Goal: Information Seeking & Learning: Learn about a topic

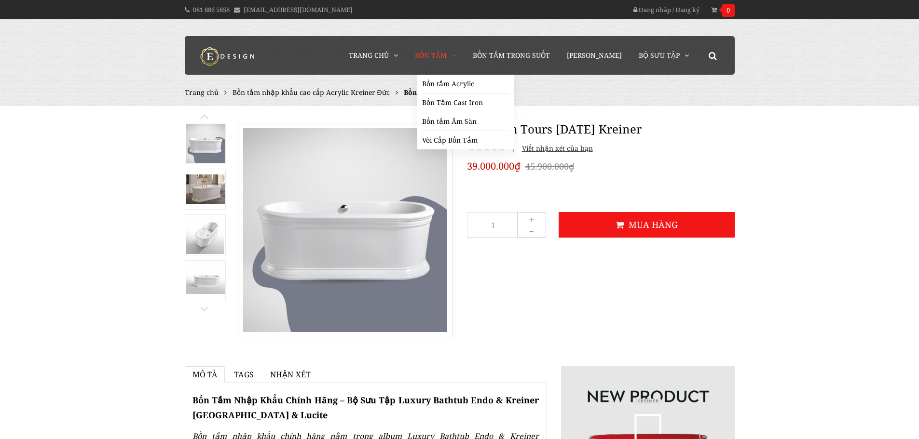
click at [447, 58] on span "Bồn Tắm" at bounding box center [431, 55] width 32 height 9
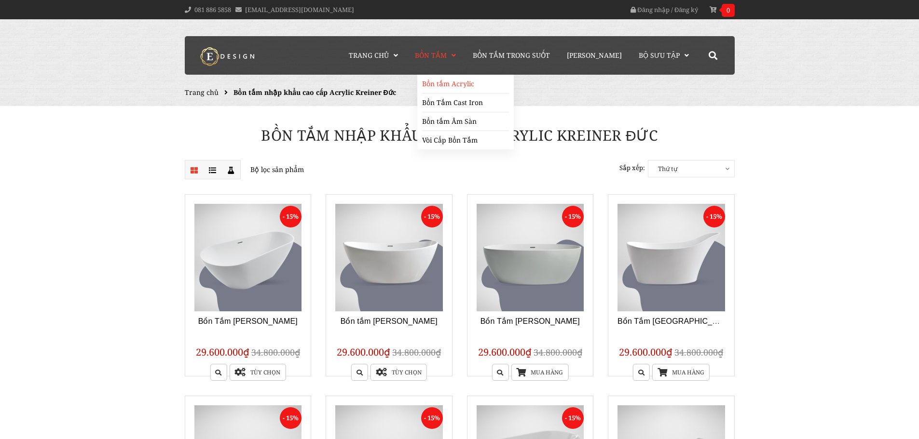
click at [459, 84] on link "Bồn tắm Acrylic" at bounding box center [465, 84] width 87 height 19
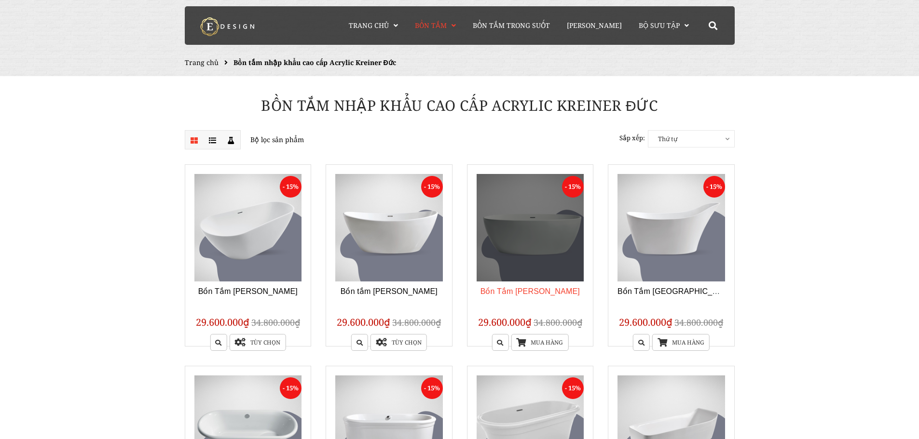
scroll to position [48, 0]
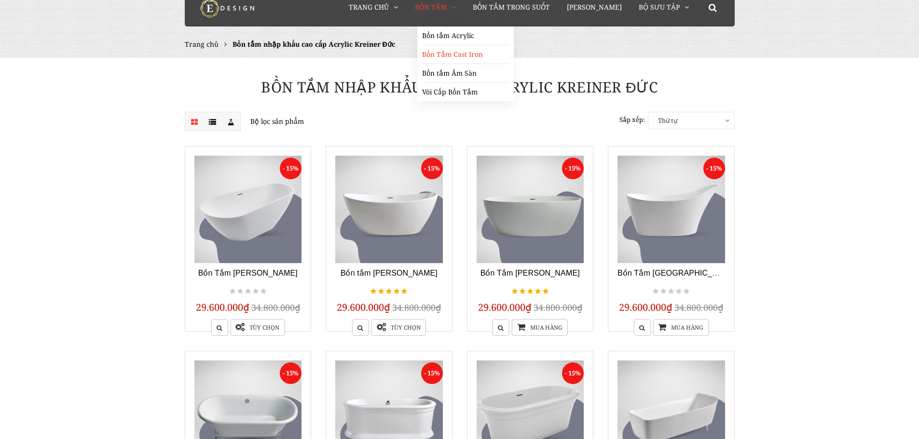
click at [468, 59] on link "Bồn Tắm Cast Iron" at bounding box center [465, 54] width 87 height 19
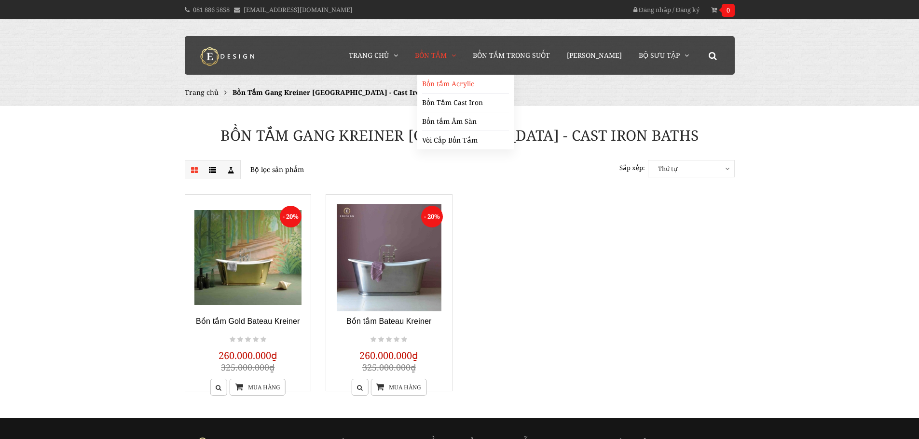
click at [459, 80] on link "Bồn tắm Acrylic" at bounding box center [465, 84] width 87 height 19
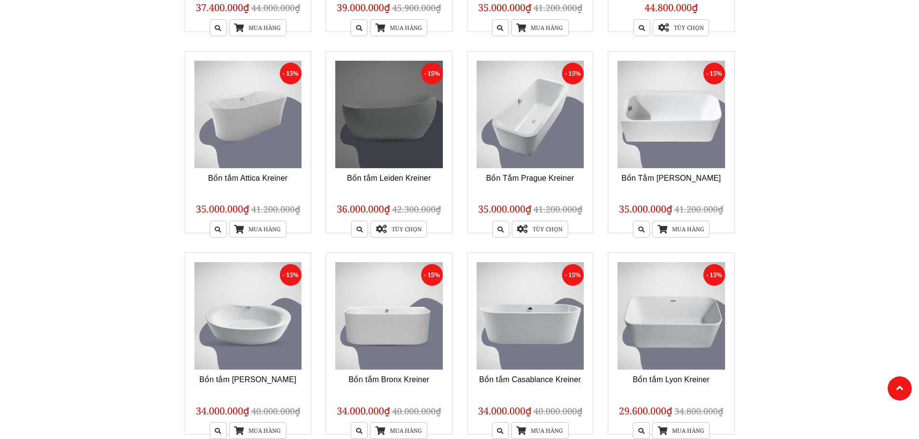
scroll to position [724, 0]
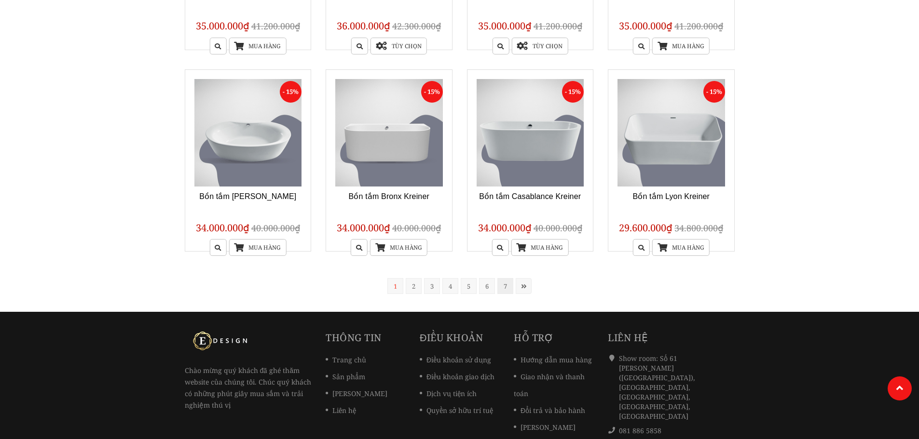
click at [503, 294] on link "7" at bounding box center [505, 286] width 16 height 16
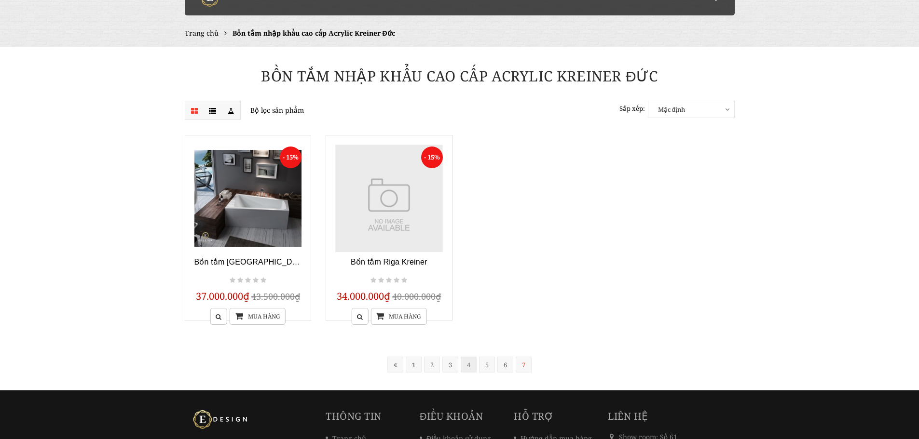
scroll to position [192, 0]
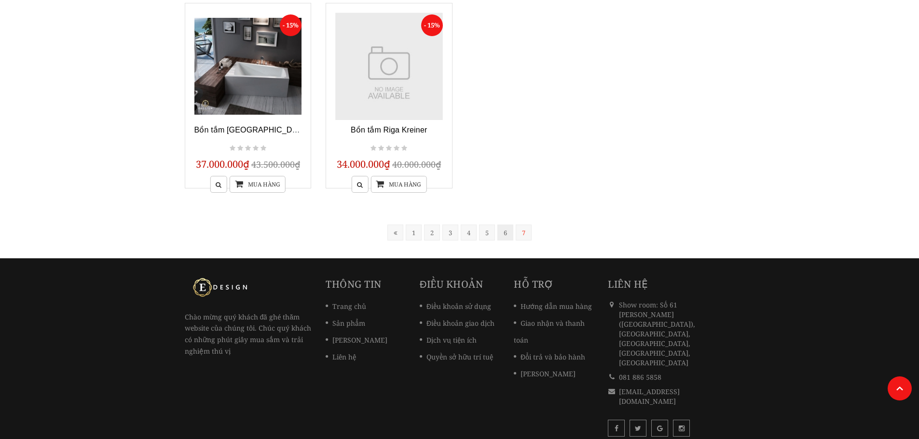
click at [497, 234] on link "6" at bounding box center [505, 233] width 16 height 16
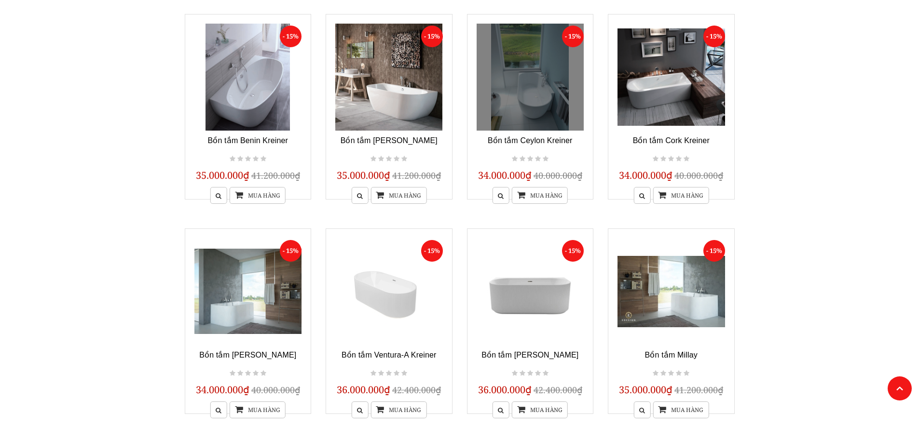
scroll to position [773, 0]
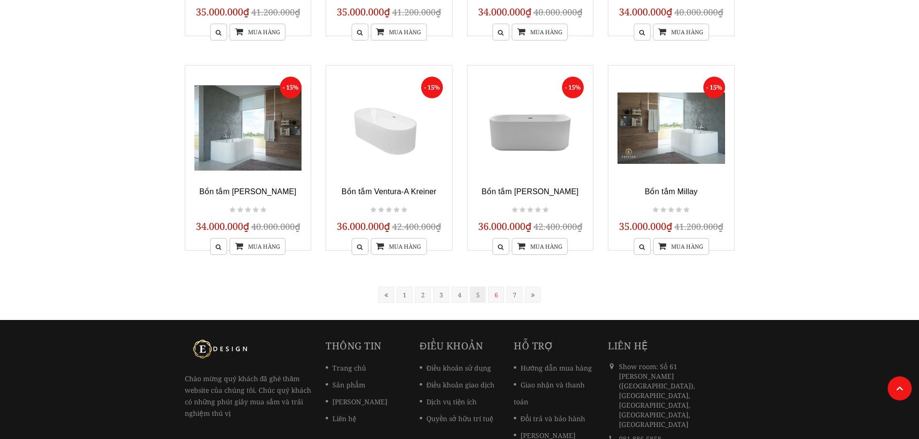
click at [478, 297] on link "5" at bounding box center [478, 295] width 16 height 16
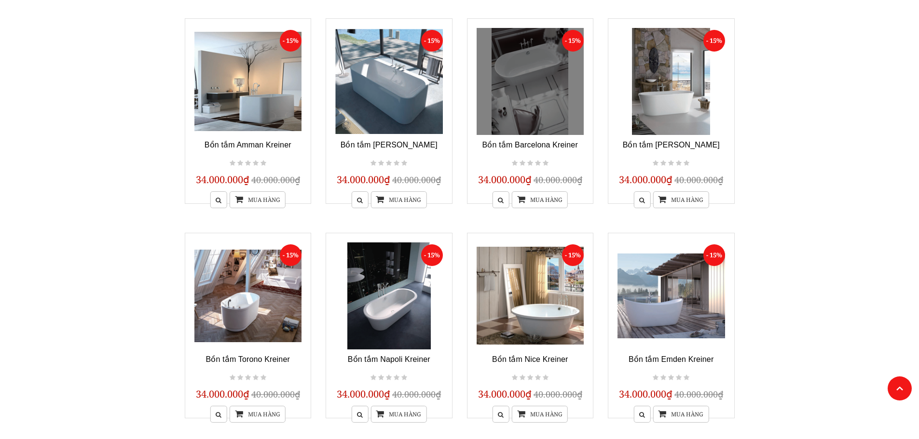
scroll to position [677, 0]
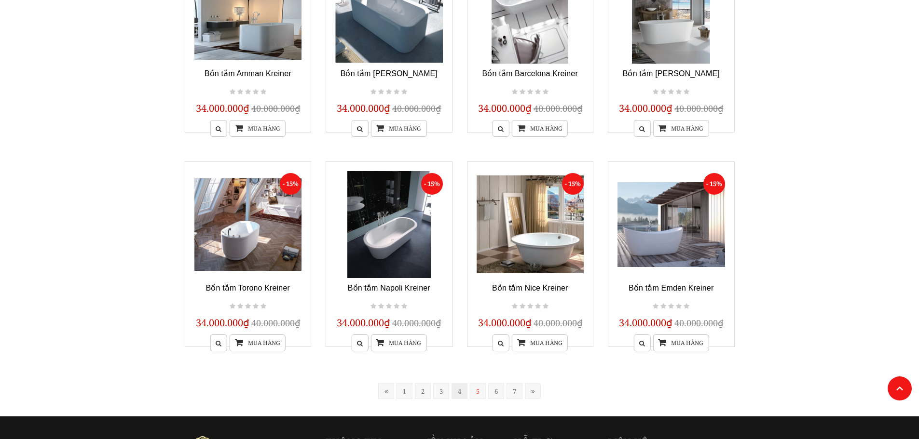
click at [456, 389] on link "4" at bounding box center [460, 392] width 16 height 16
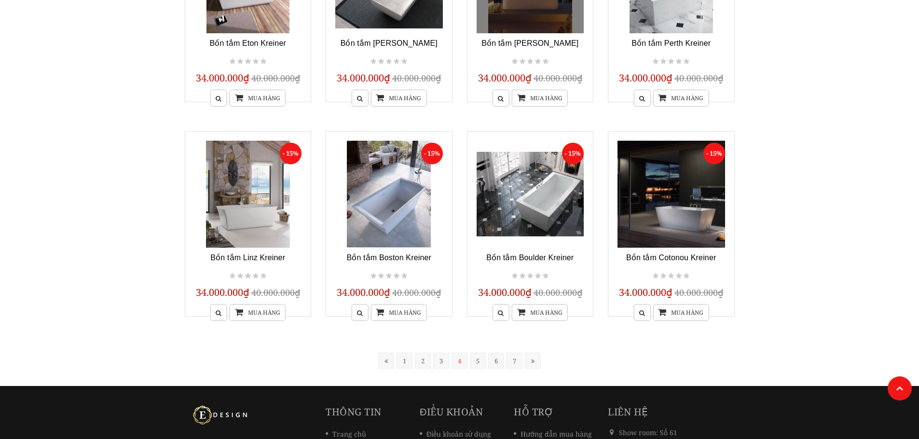
scroll to position [725, 0]
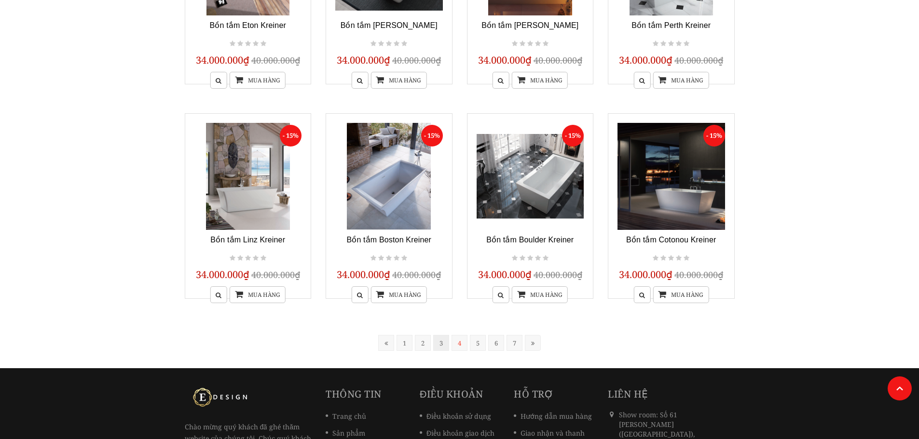
click at [442, 344] on link "3" at bounding box center [441, 343] width 16 height 16
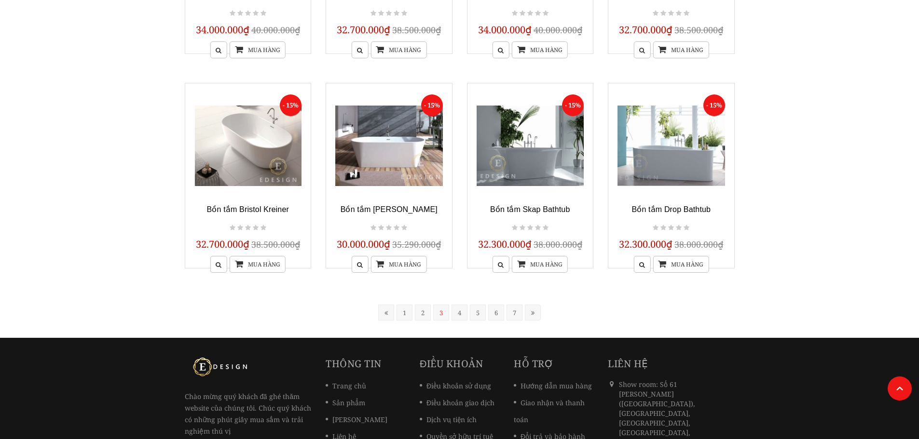
scroll to position [773, 0]
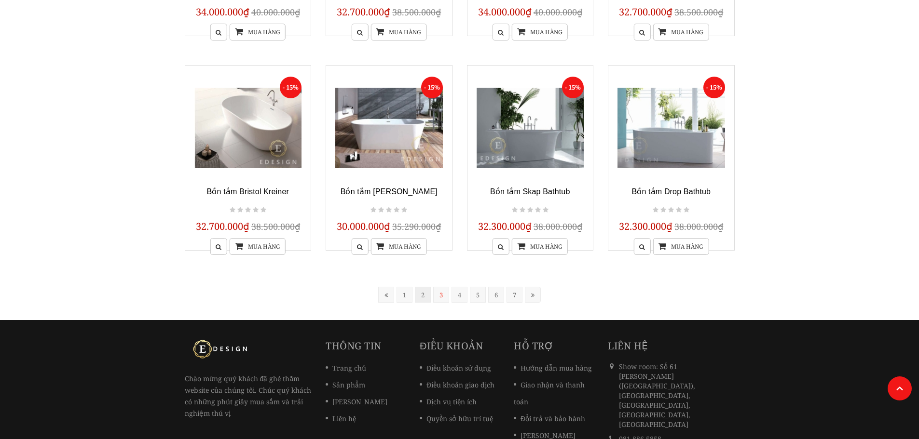
click at [420, 296] on link "2" at bounding box center [423, 295] width 16 height 16
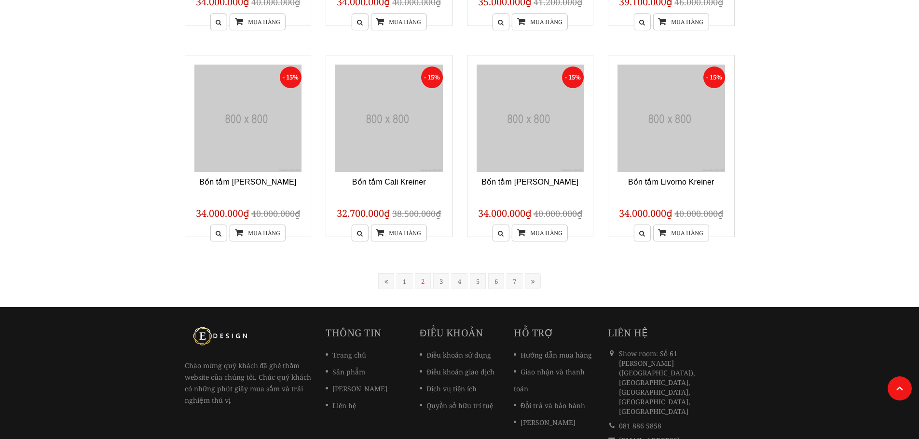
scroll to position [194, 0]
